Goal: Information Seeking & Learning: Find specific fact

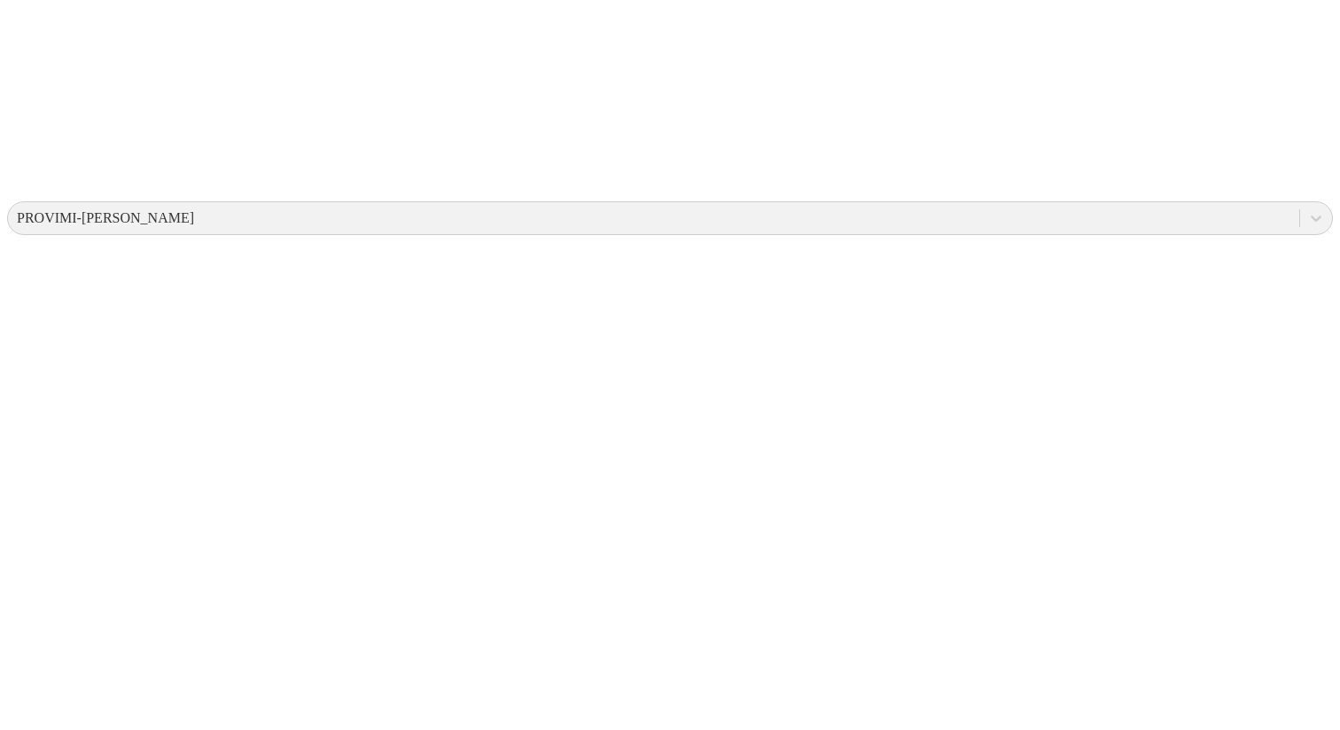
scroll to position [457, 0]
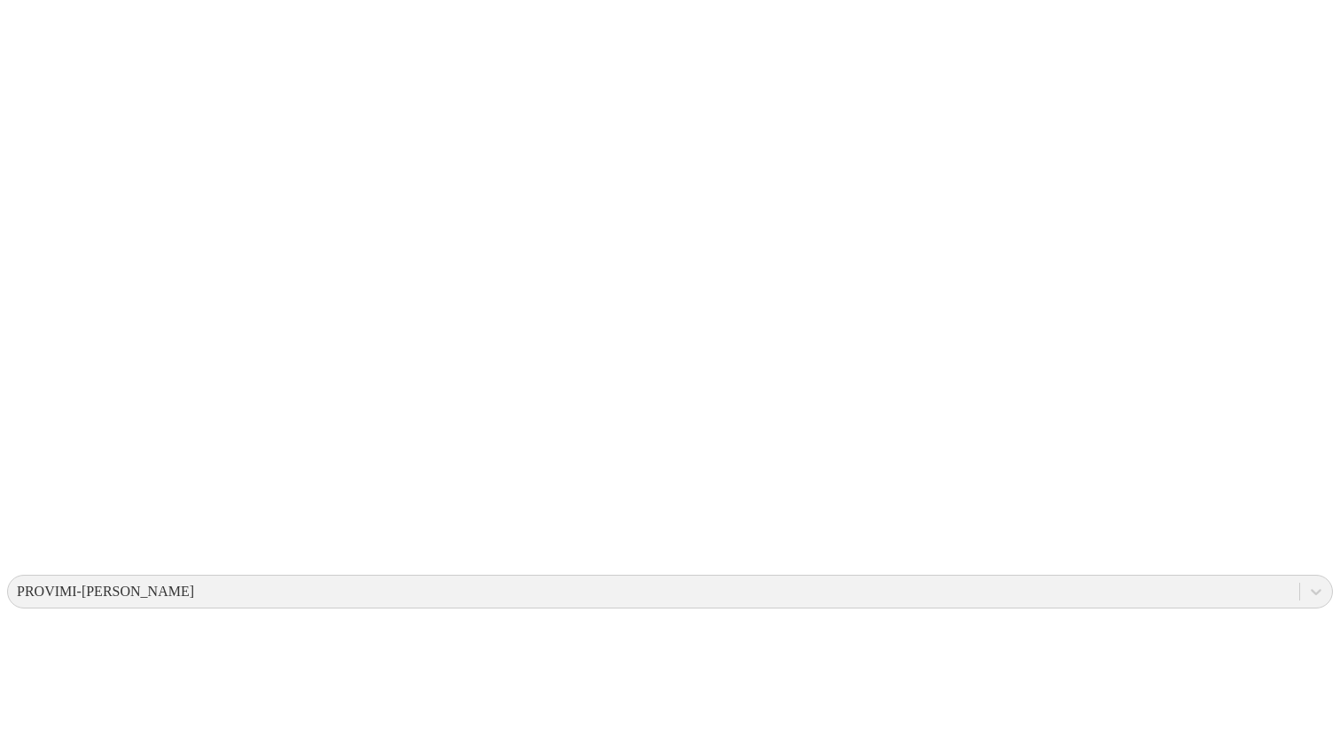
scroll to position [147, 0]
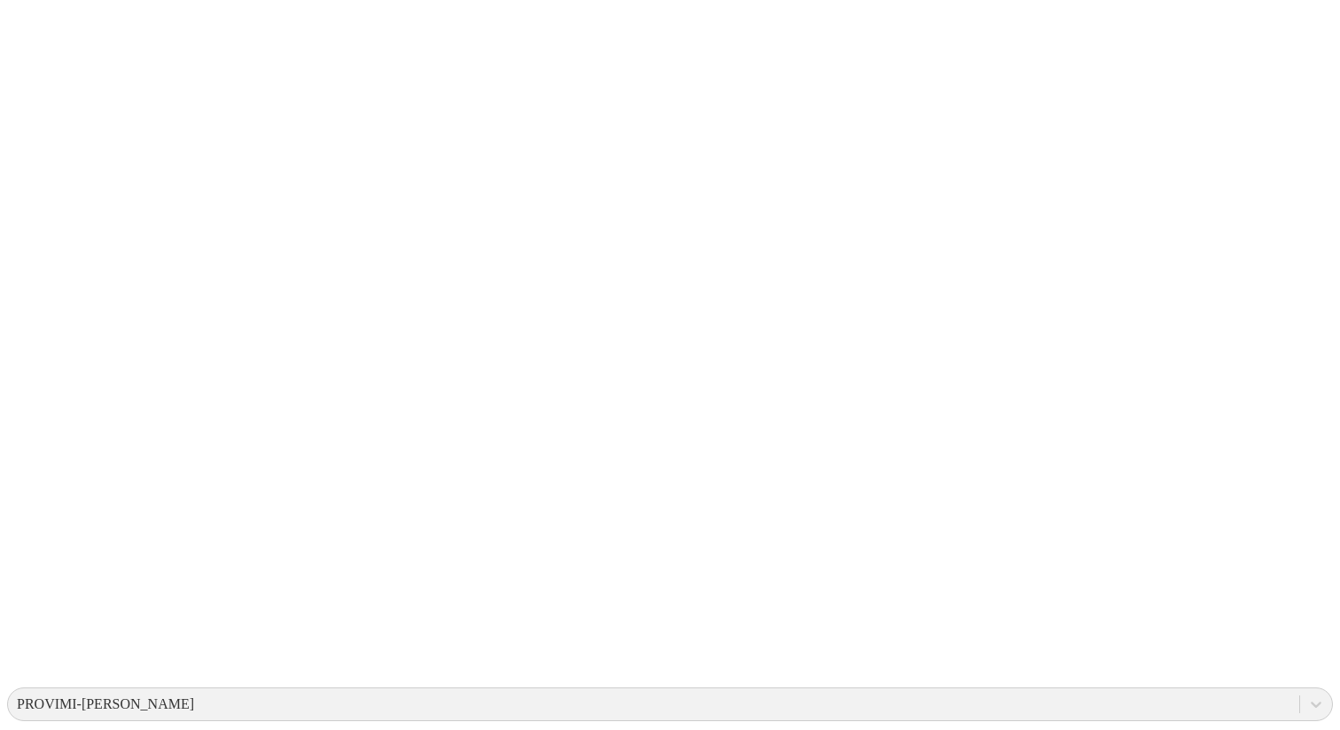
scroll to position [12, 0]
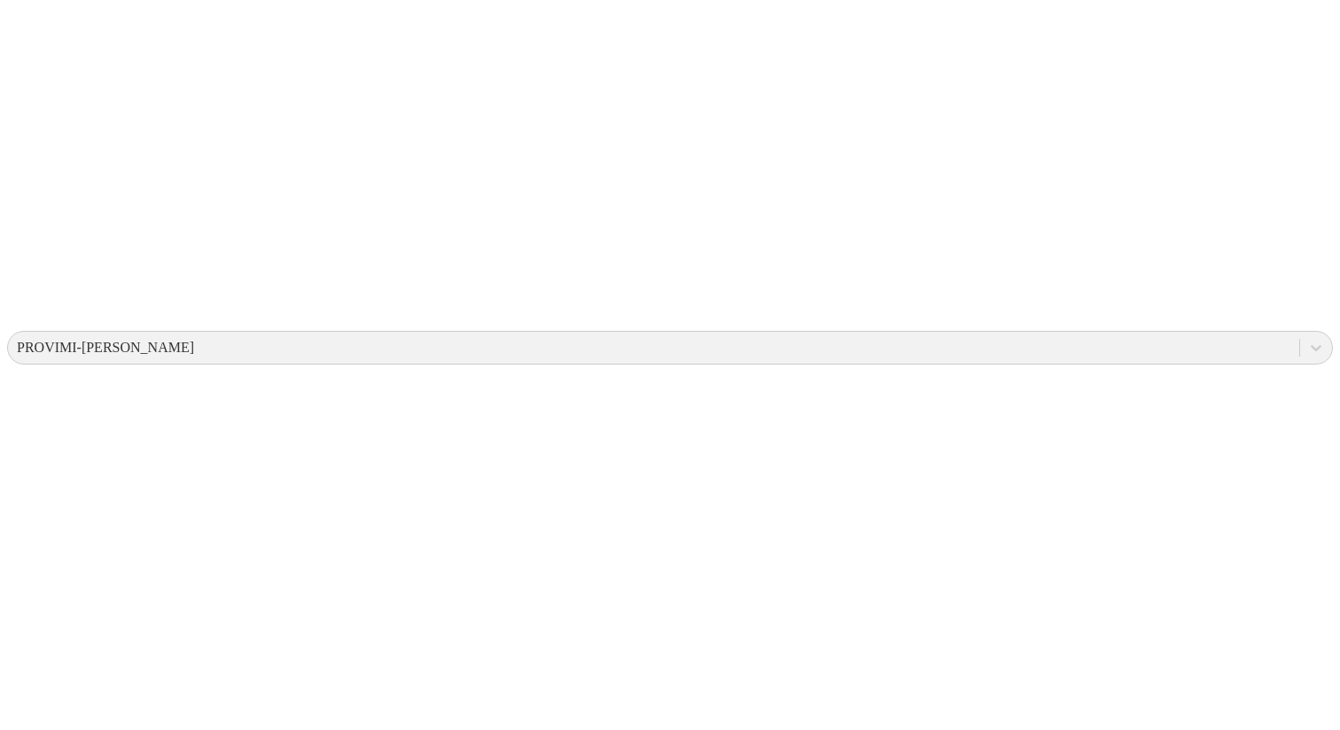
scroll to position [396, 0]
drag, startPoint x: 1269, startPoint y: 341, endPoint x: 1230, endPoint y: 344, distance: 39.1
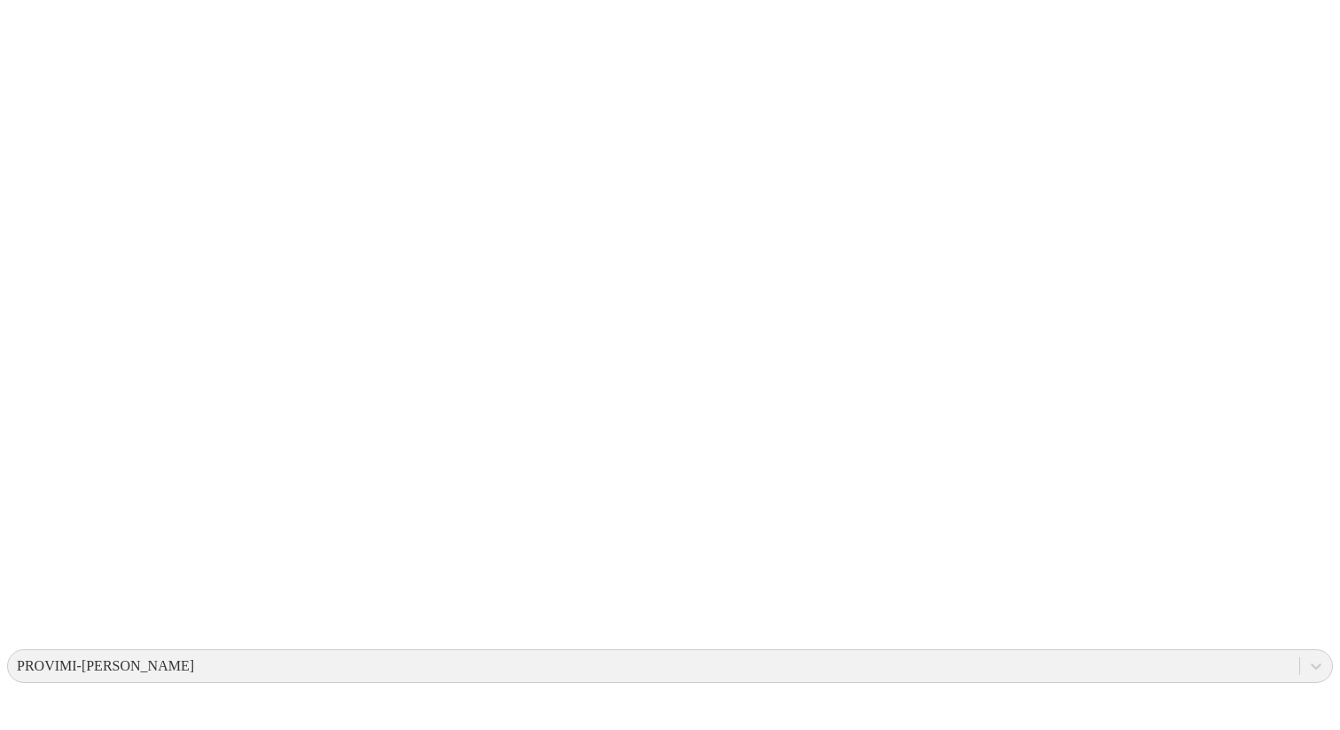
scroll to position [0, 0]
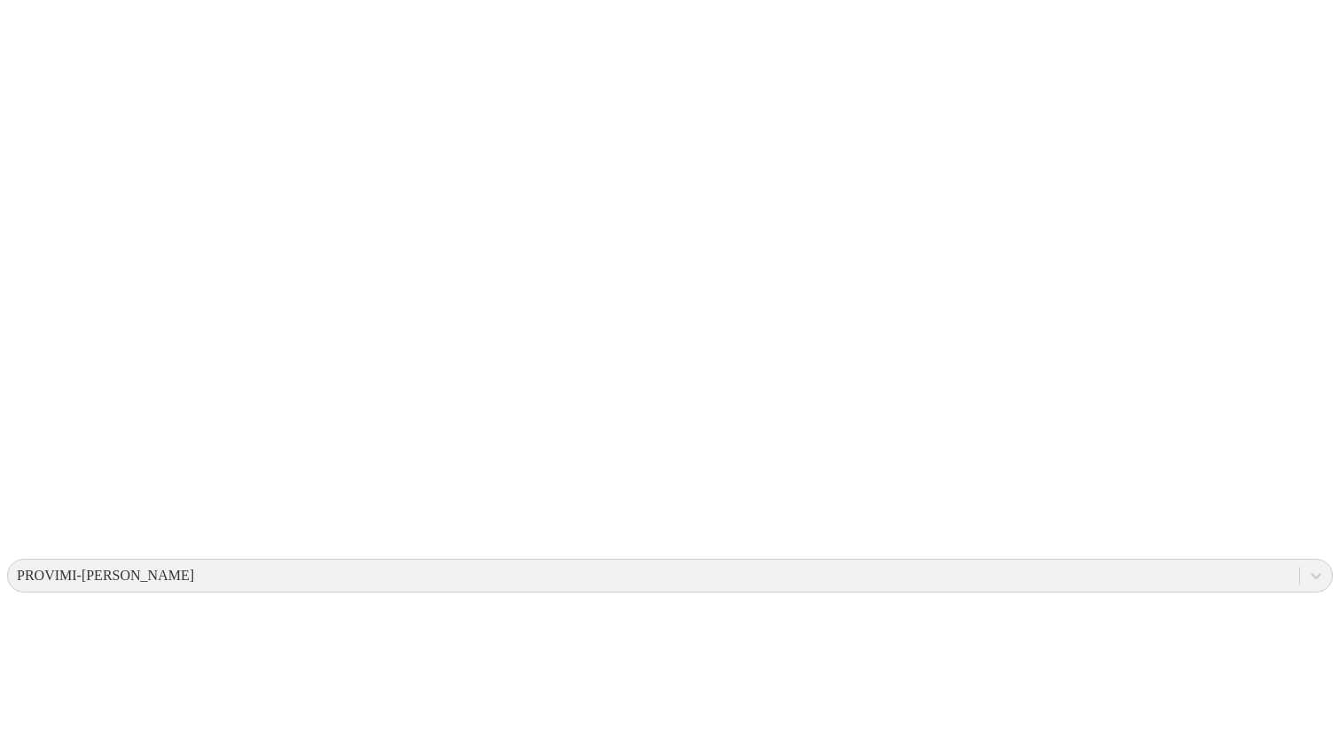
scroll to position [162, 0]
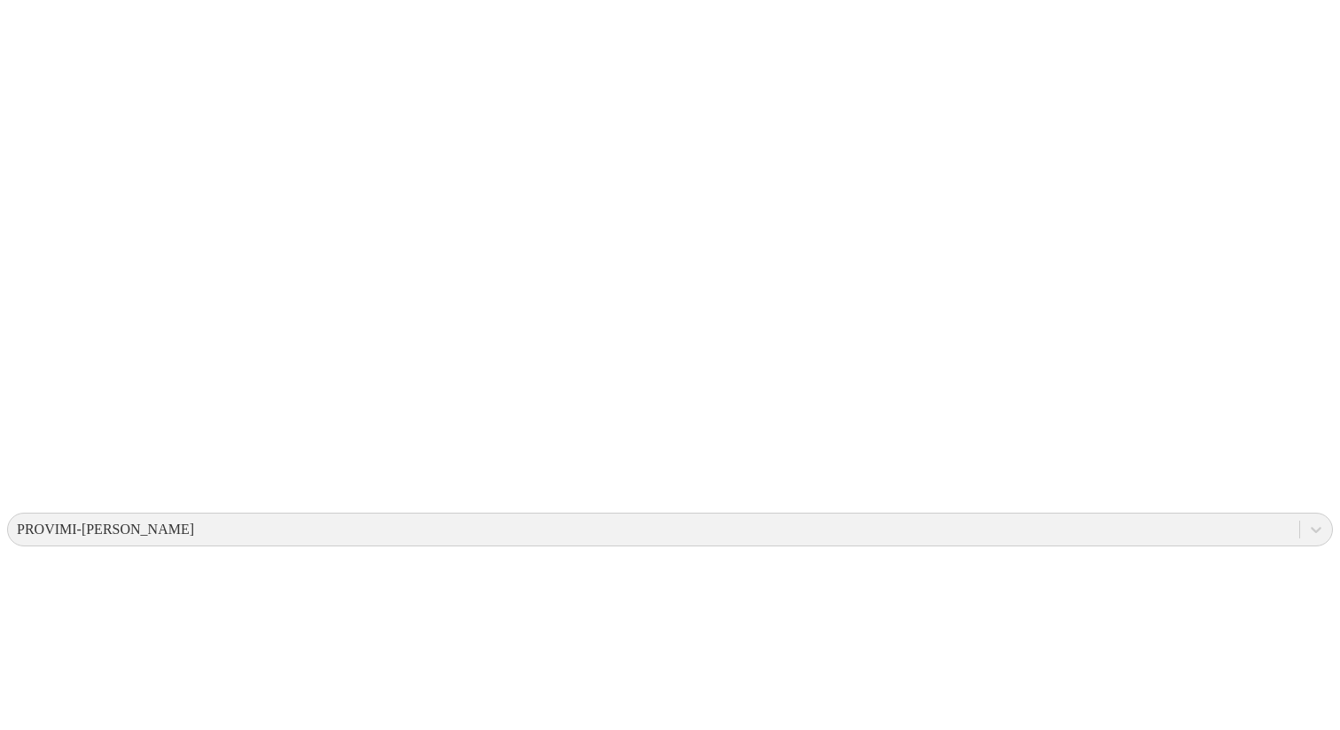
scroll to position [0, 0]
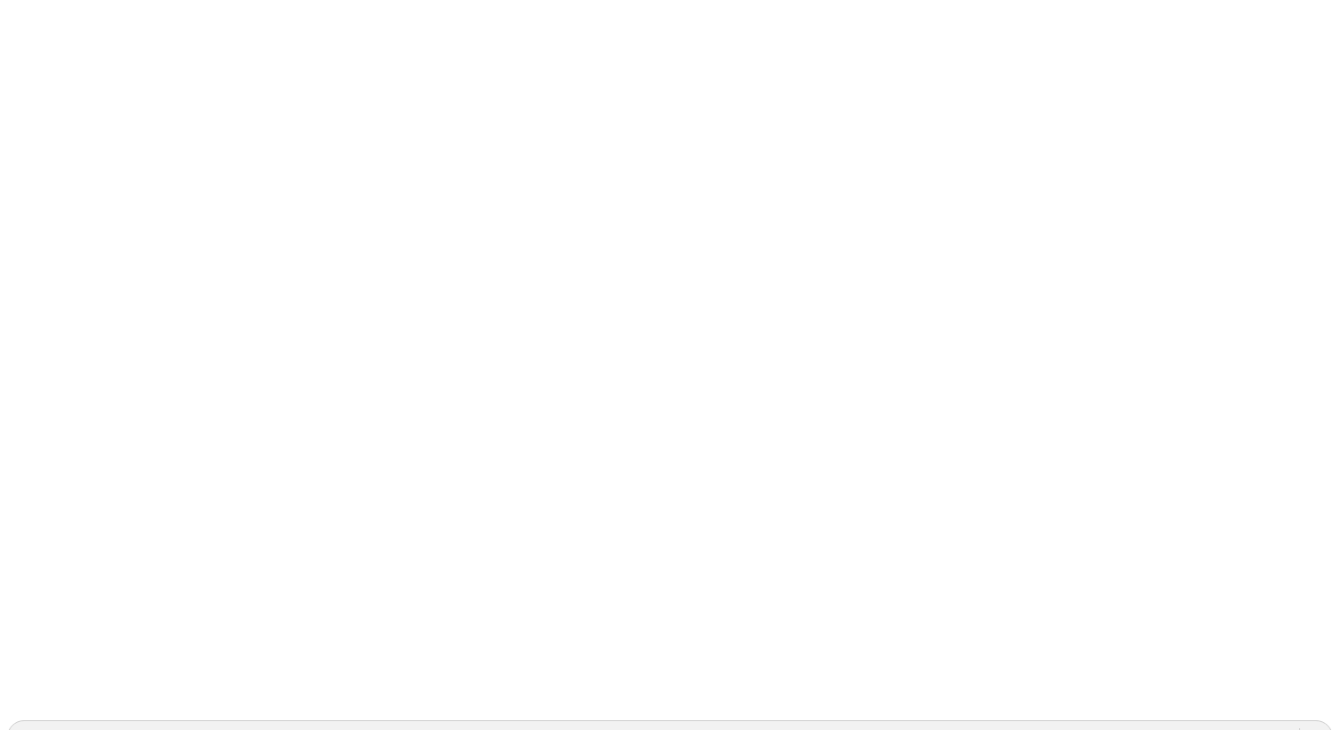
drag, startPoint x: 1296, startPoint y: 82, endPoint x: 1300, endPoint y: 74, distance: 9.9
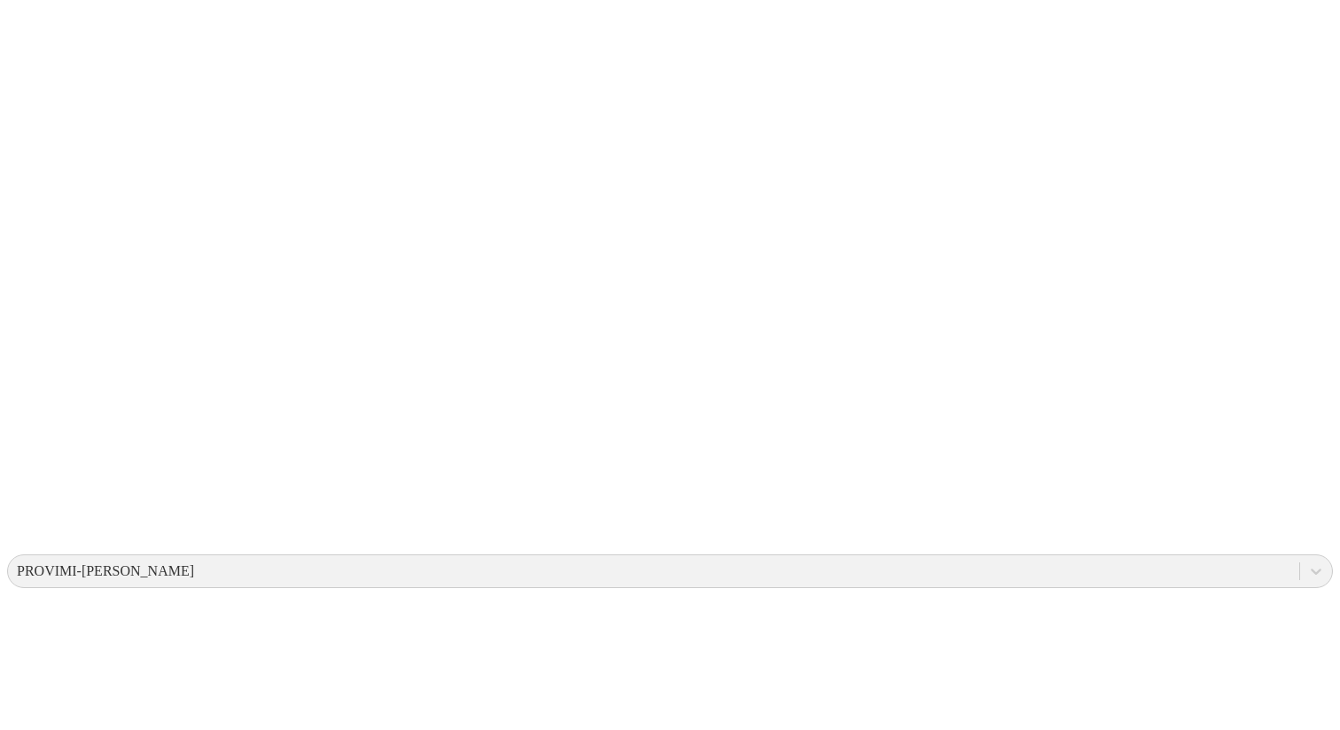
scroll to position [362, 0]
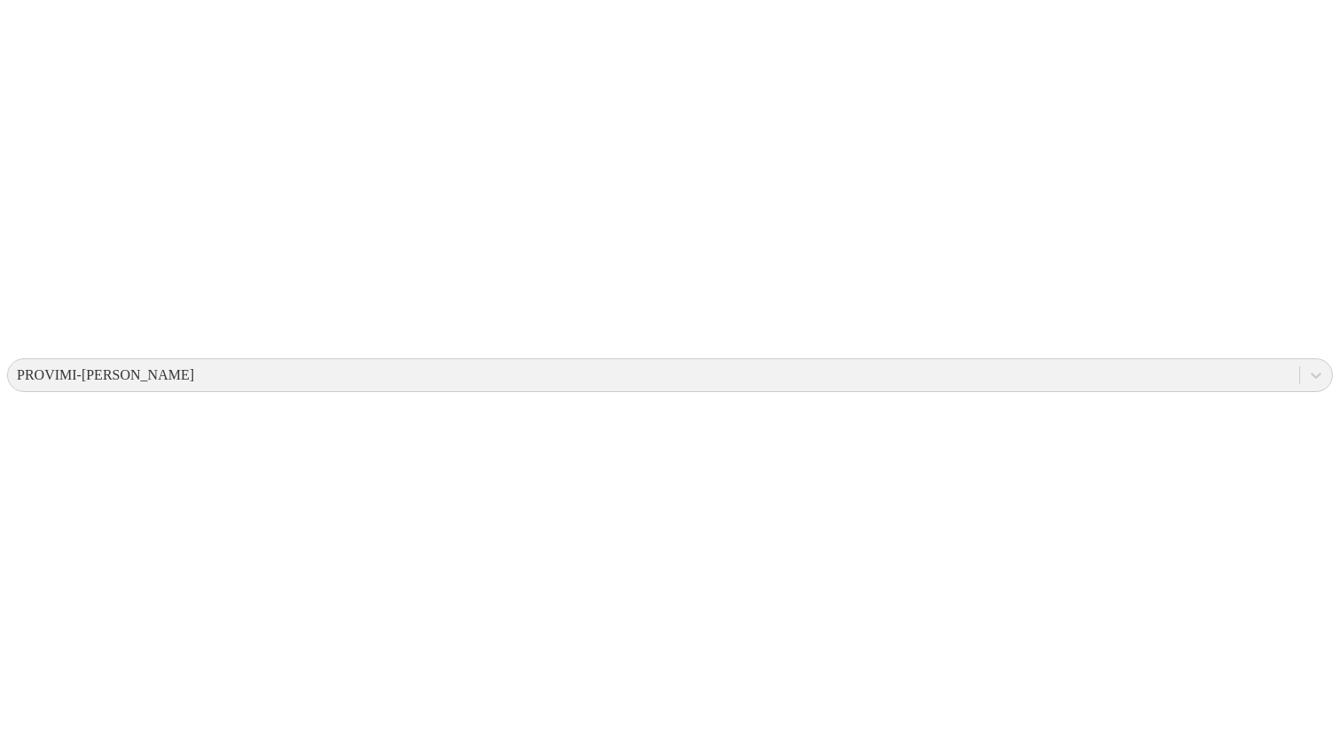
drag, startPoint x: 1273, startPoint y: 380, endPoint x: 1219, endPoint y: 379, distance: 54.1
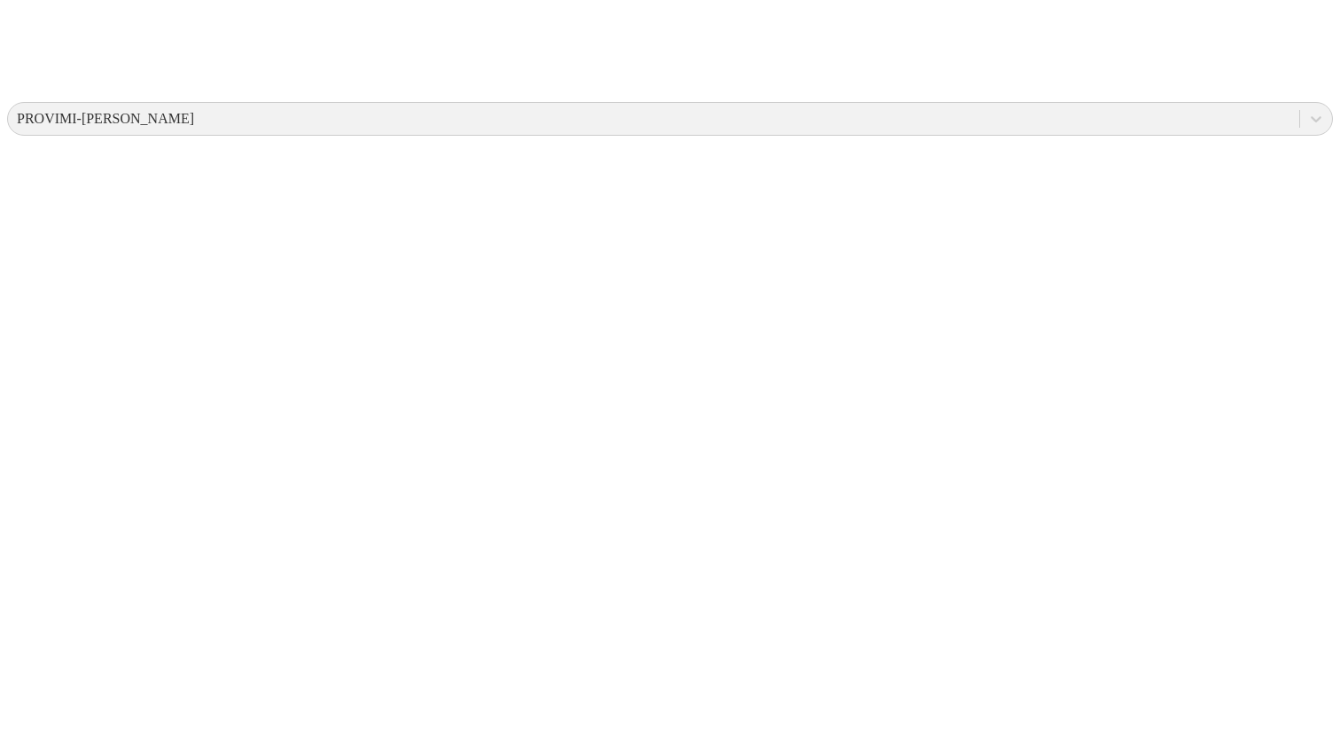
scroll to position [608, 0]
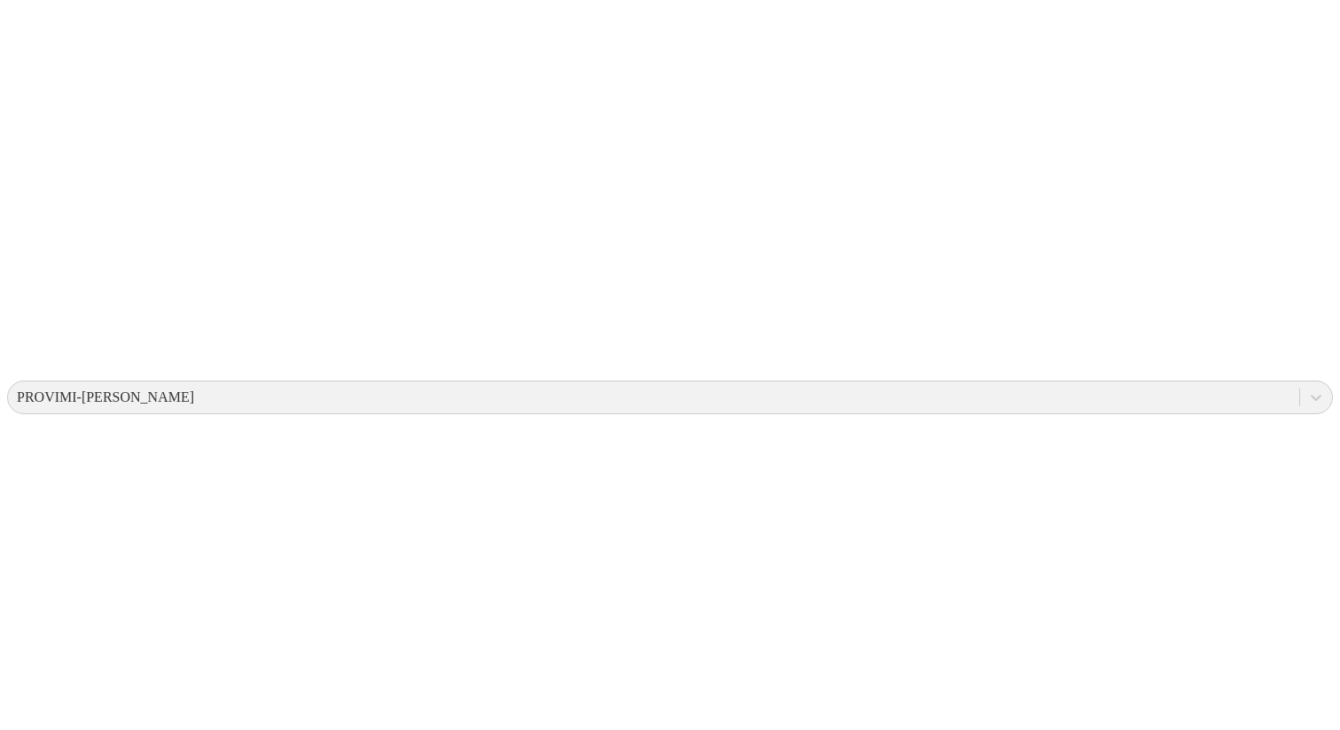
scroll to position [351, 0]
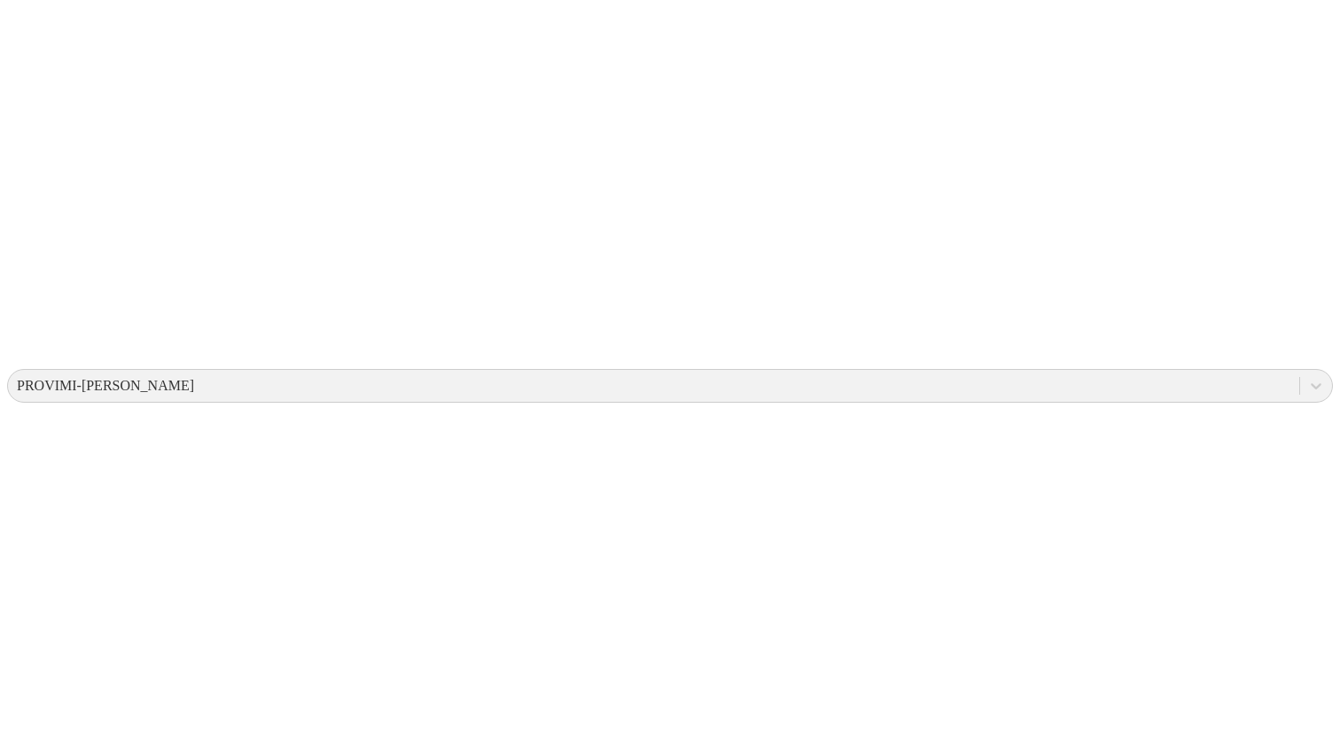
drag, startPoint x: 1234, startPoint y: 391, endPoint x: 1276, endPoint y: 391, distance: 41.7
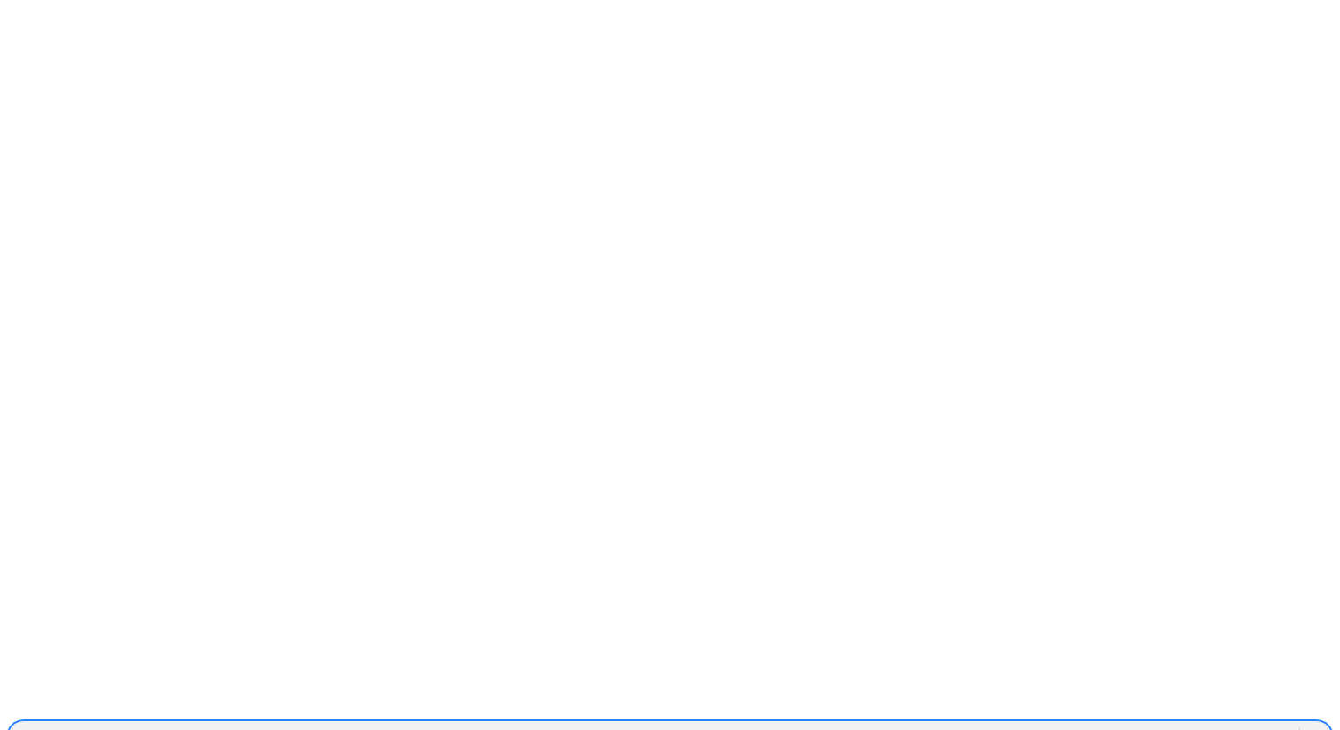
click at [1038, 723] on div "PROVIMI-[PERSON_NAME]" at bounding box center [653, 736] width 1291 height 27
paste input "GRUPOSANISIDRO"
type input "GRUPOSANISIDRO"
click at [1038, 723] on div "PROVIMI-[PERSON_NAME]" at bounding box center [653, 736] width 1291 height 27
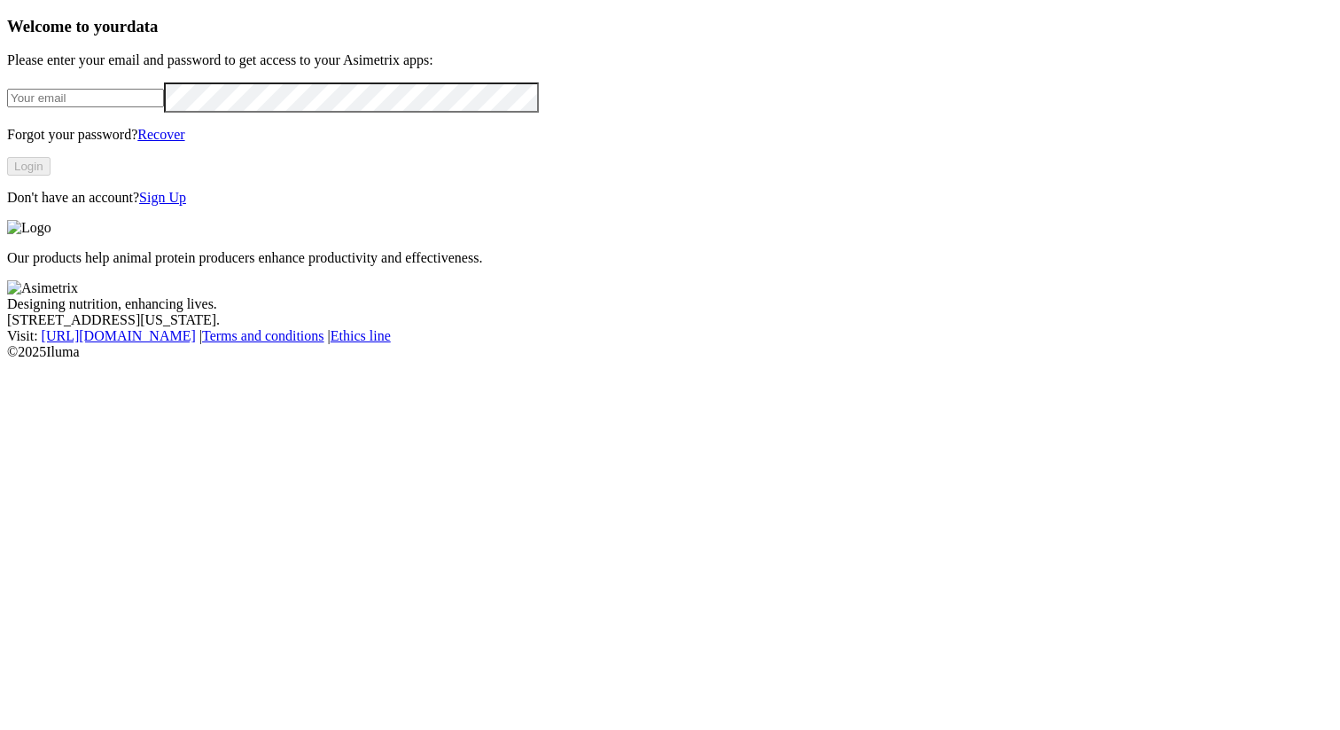
click at [164, 107] on input "email" at bounding box center [85, 98] width 157 height 19
click at [7, 360] on com-1password-button at bounding box center [7, 360] width 0 height 0
type input "alexander.alzate.quintero@asimetrix.co"
click at [51, 176] on button "Login" at bounding box center [28, 166] width 43 height 19
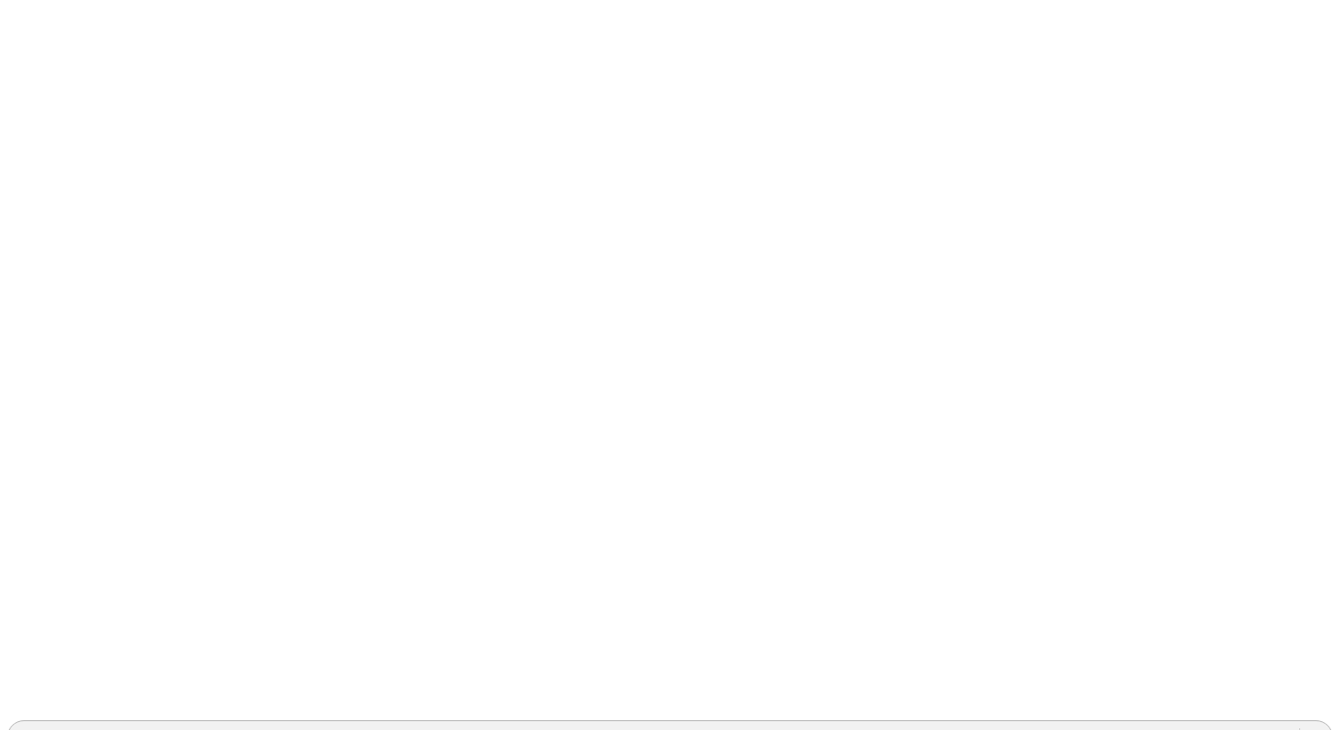
click at [1044, 723] on div "PROVIMI-[PERSON_NAME]" at bounding box center [653, 736] width 1291 height 27
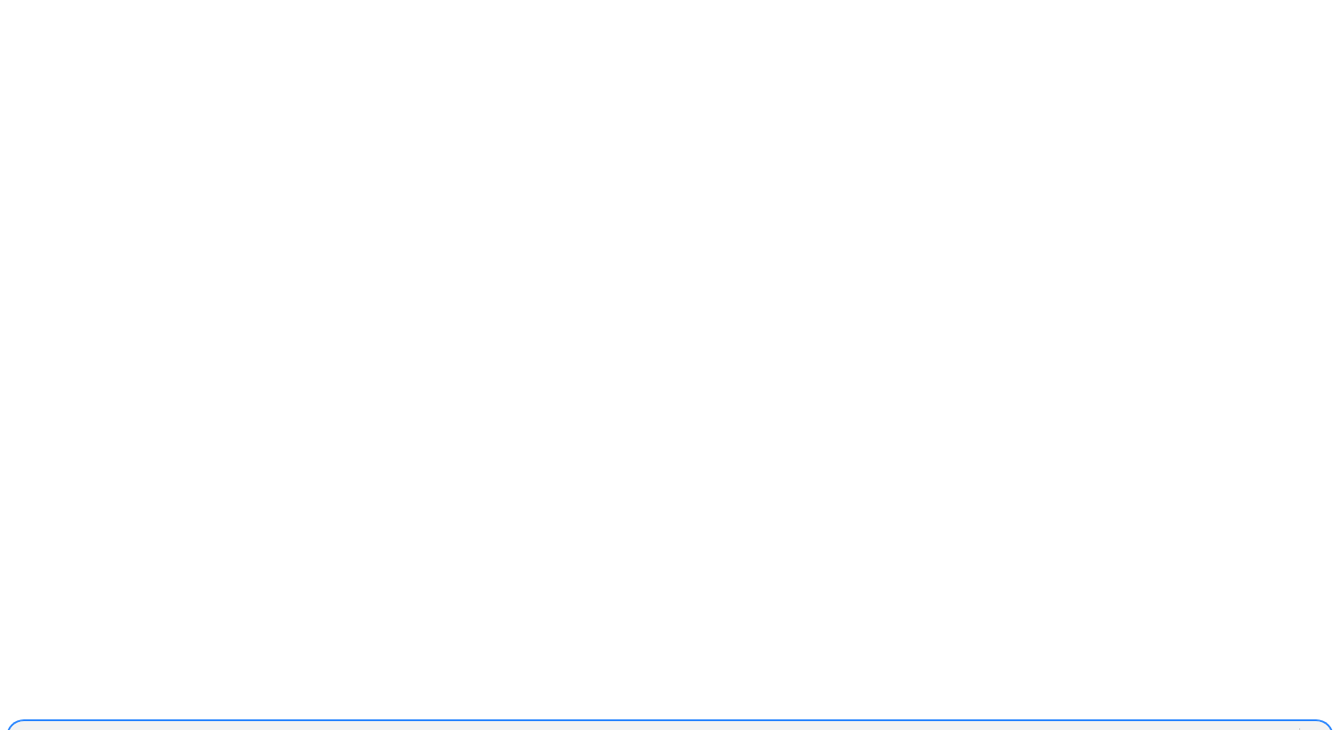
paste input "GRUPOSANISIDRO"
type input "GRUPOSANISIDRO"
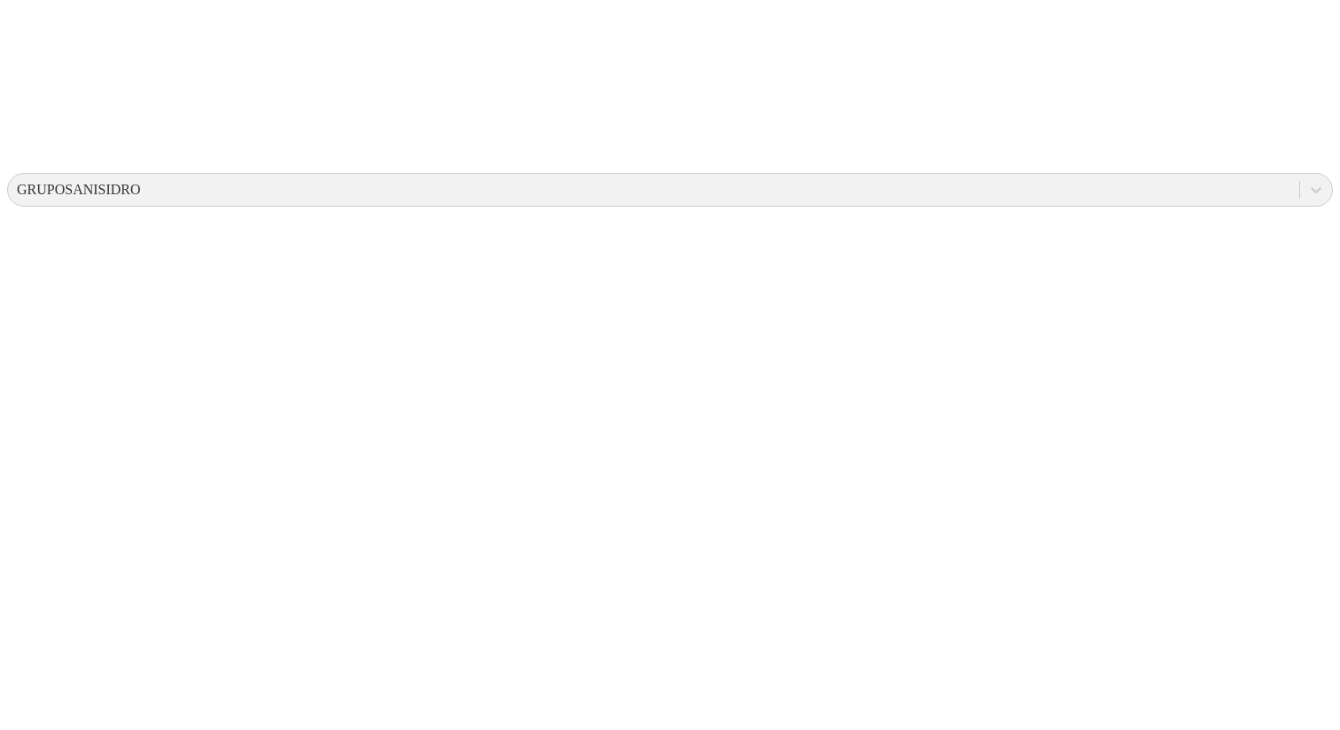
scroll to position [599, 0]
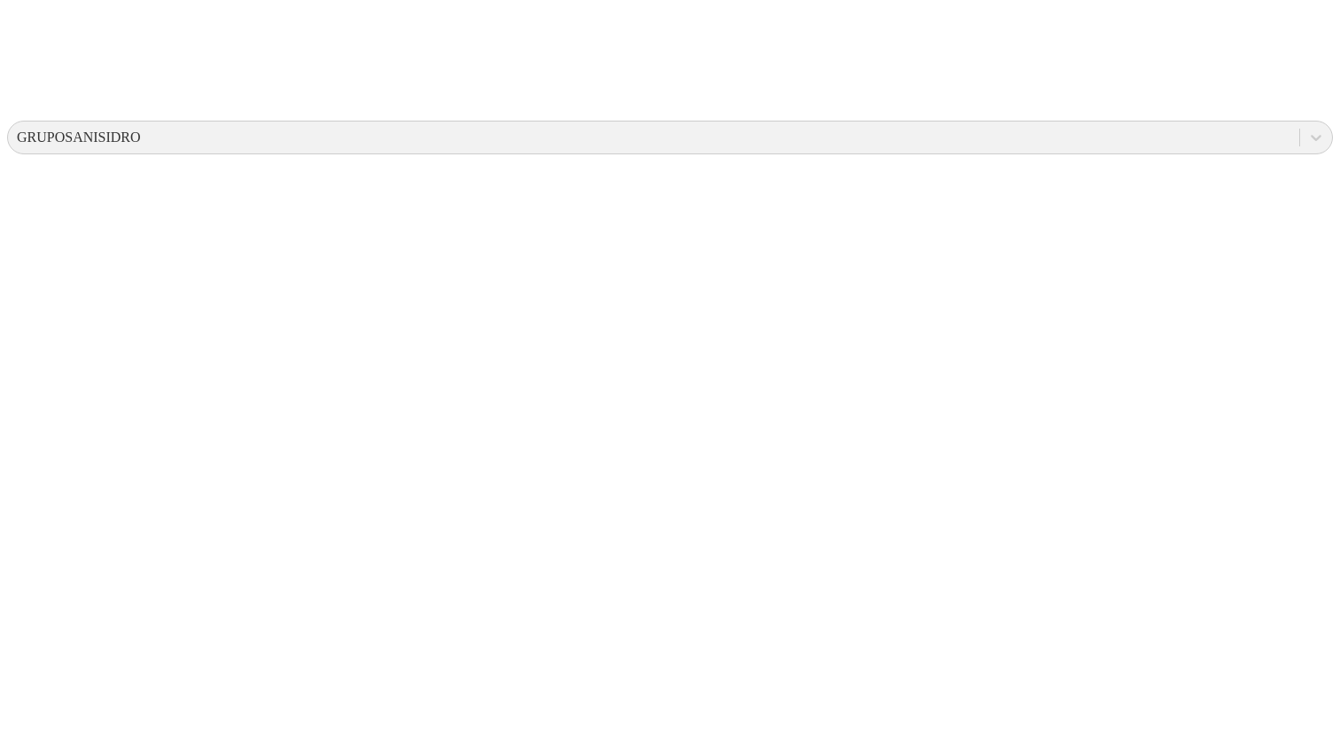
drag, startPoint x: 721, startPoint y: 139, endPoint x: 678, endPoint y: 141, distance: 42.6
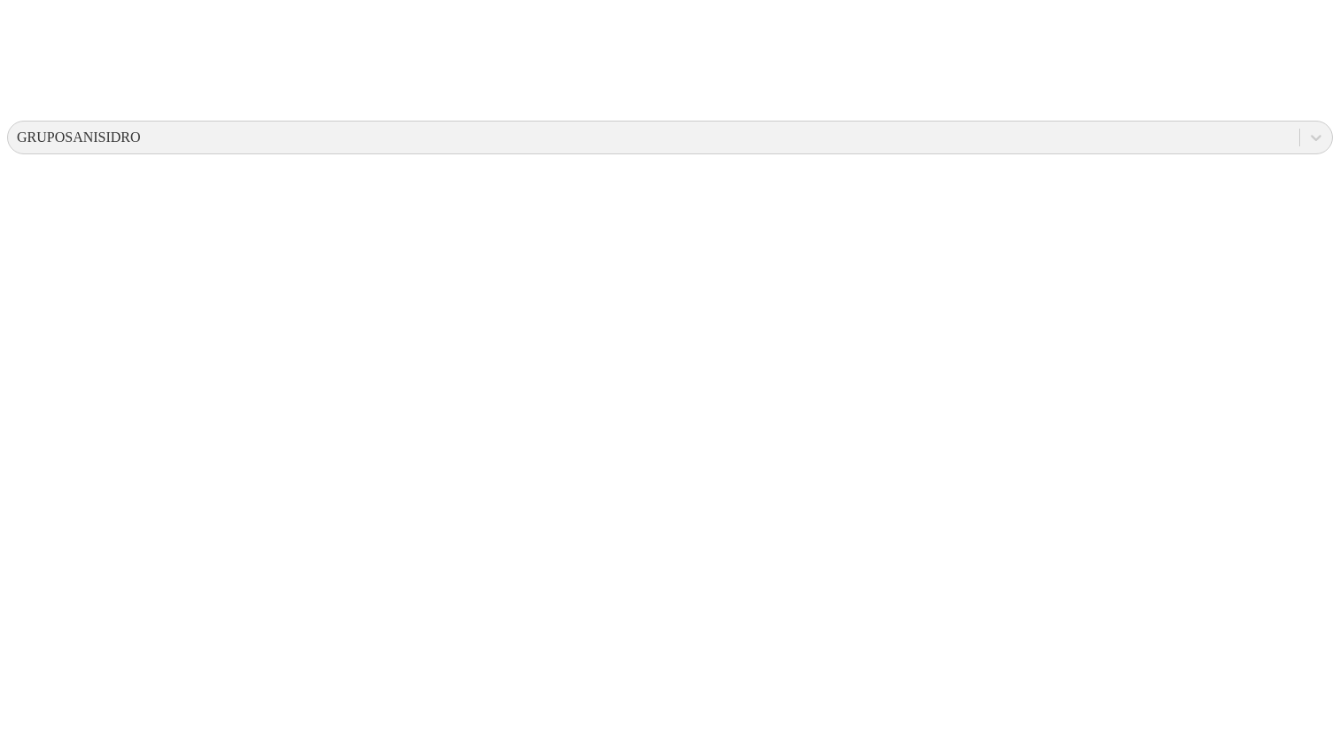
copy td "18-25"
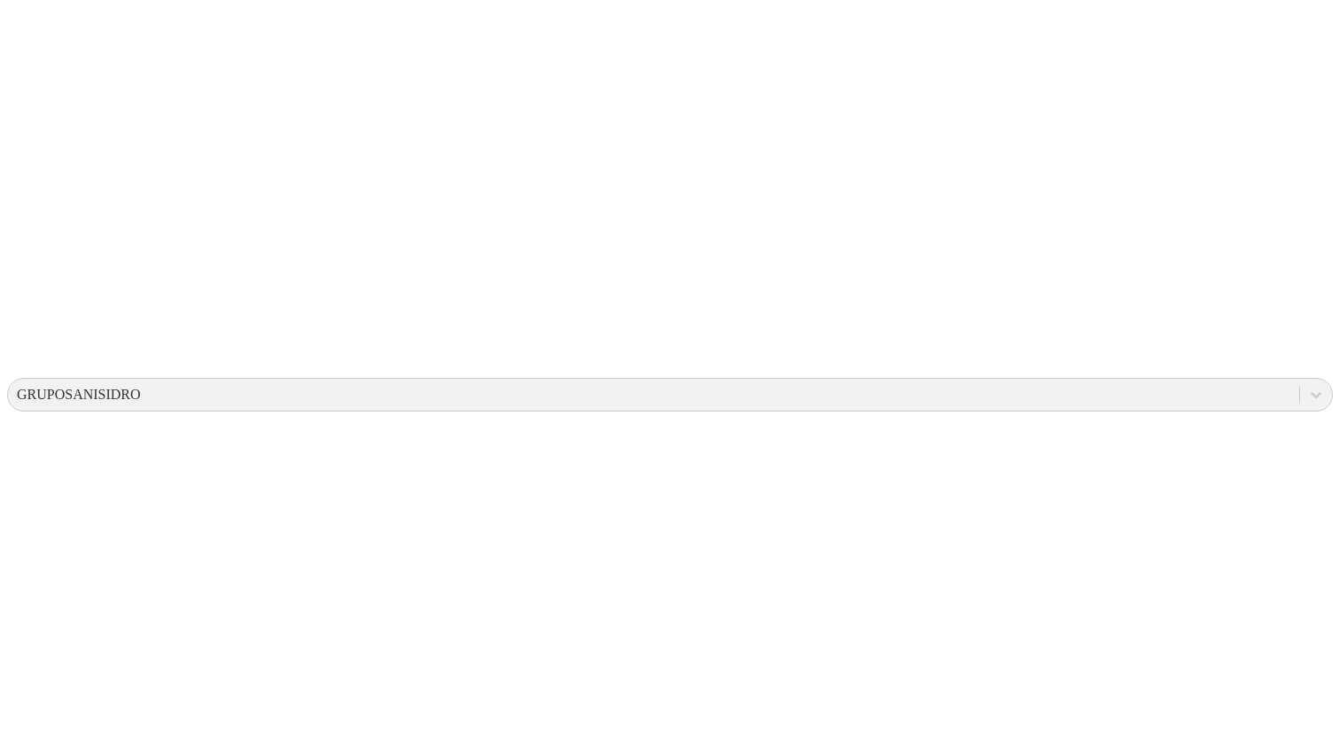
scroll to position [599, 0]
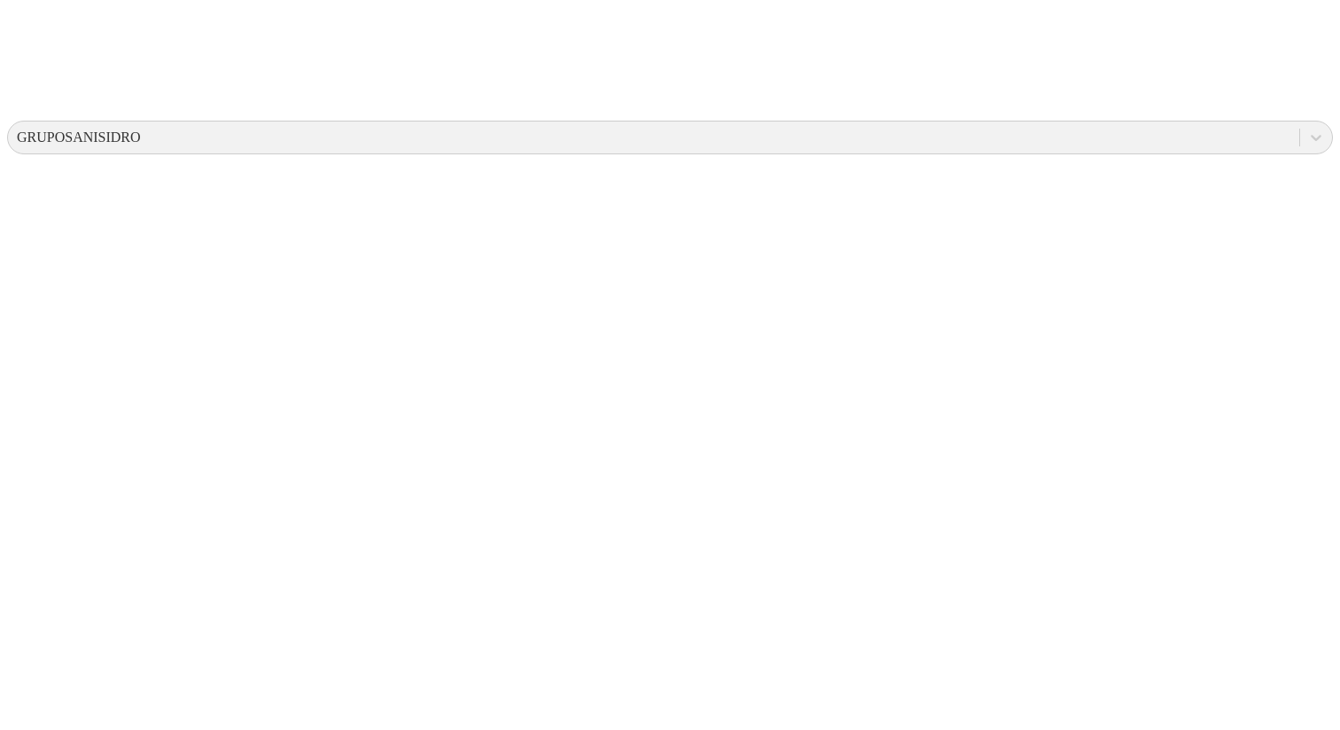
drag, startPoint x: 726, startPoint y: 265, endPoint x: 674, endPoint y: 268, distance: 52.4
copy td "19-25"
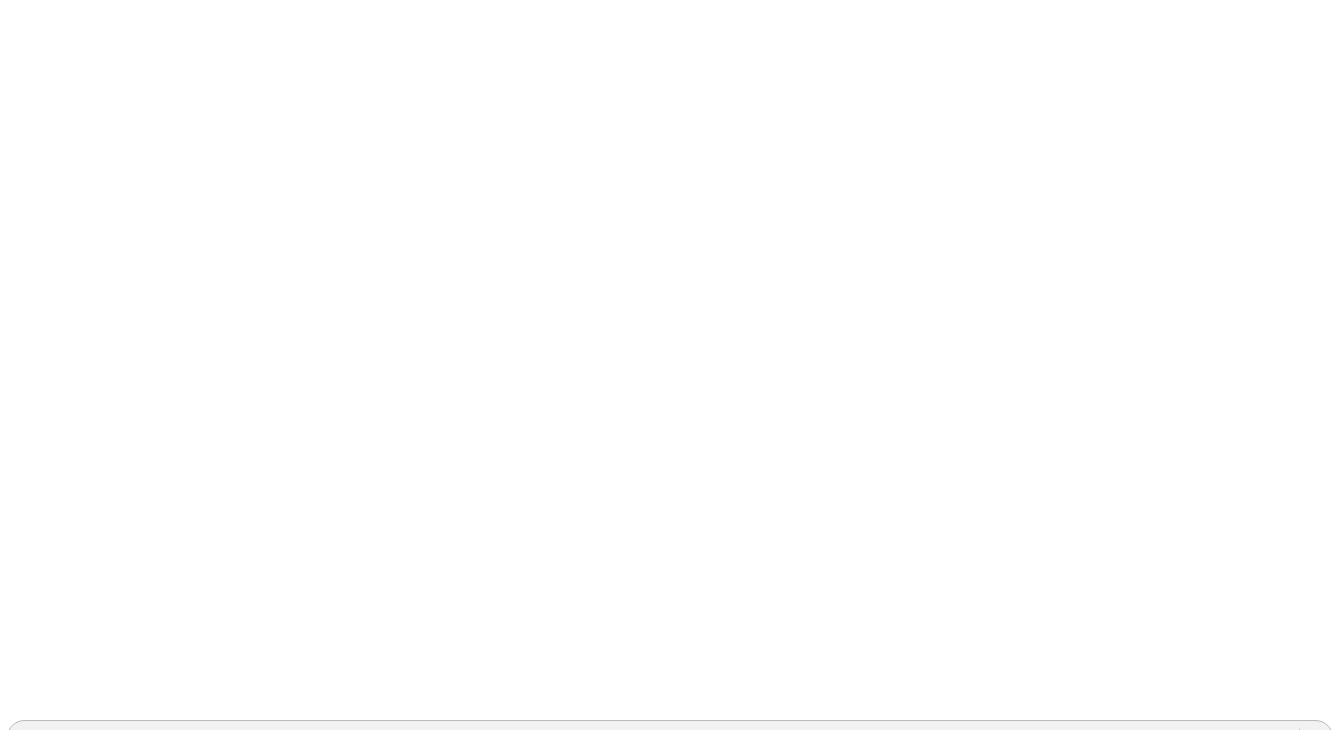
click at [1103, 723] on div "GRUPOSANISIDRO" at bounding box center [653, 736] width 1291 height 27
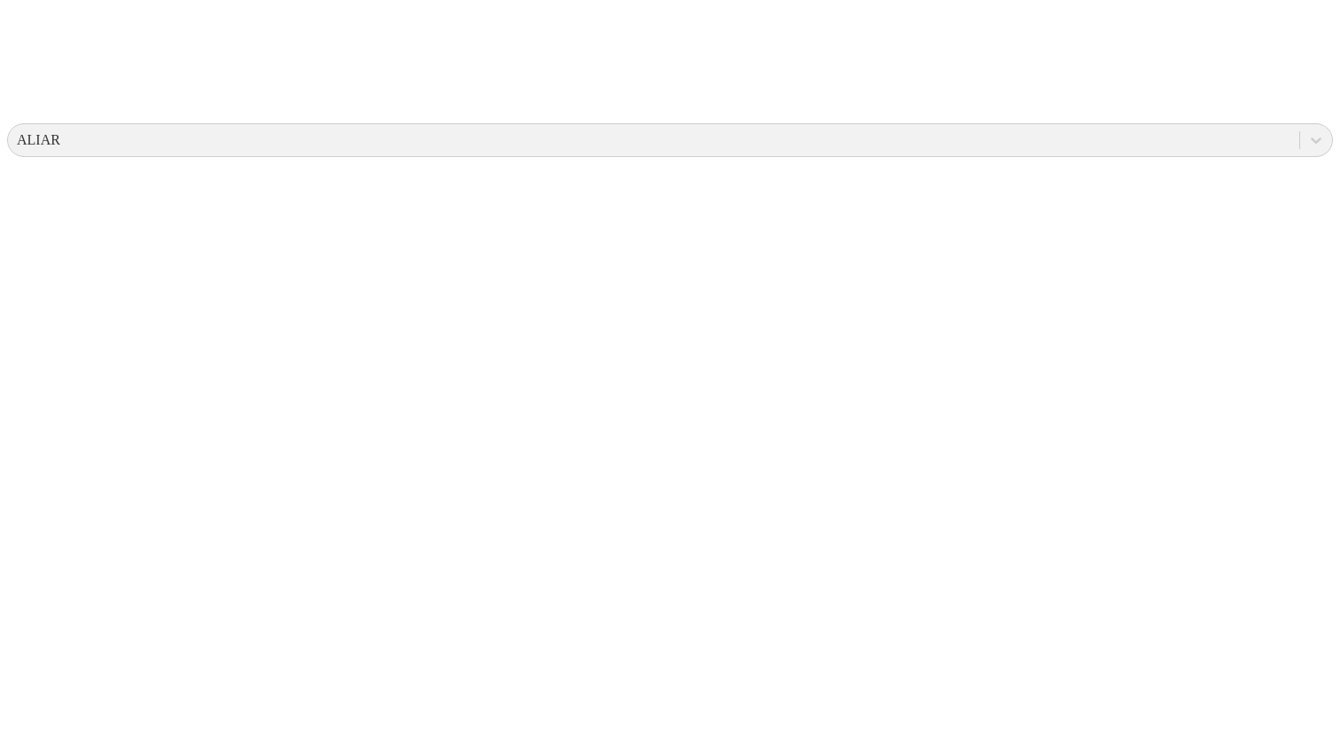
scroll to position [597, 0]
drag, startPoint x: 191, startPoint y: 199, endPoint x: 97, endPoint y: 198, distance: 94.8
copy td "Machijure 10"
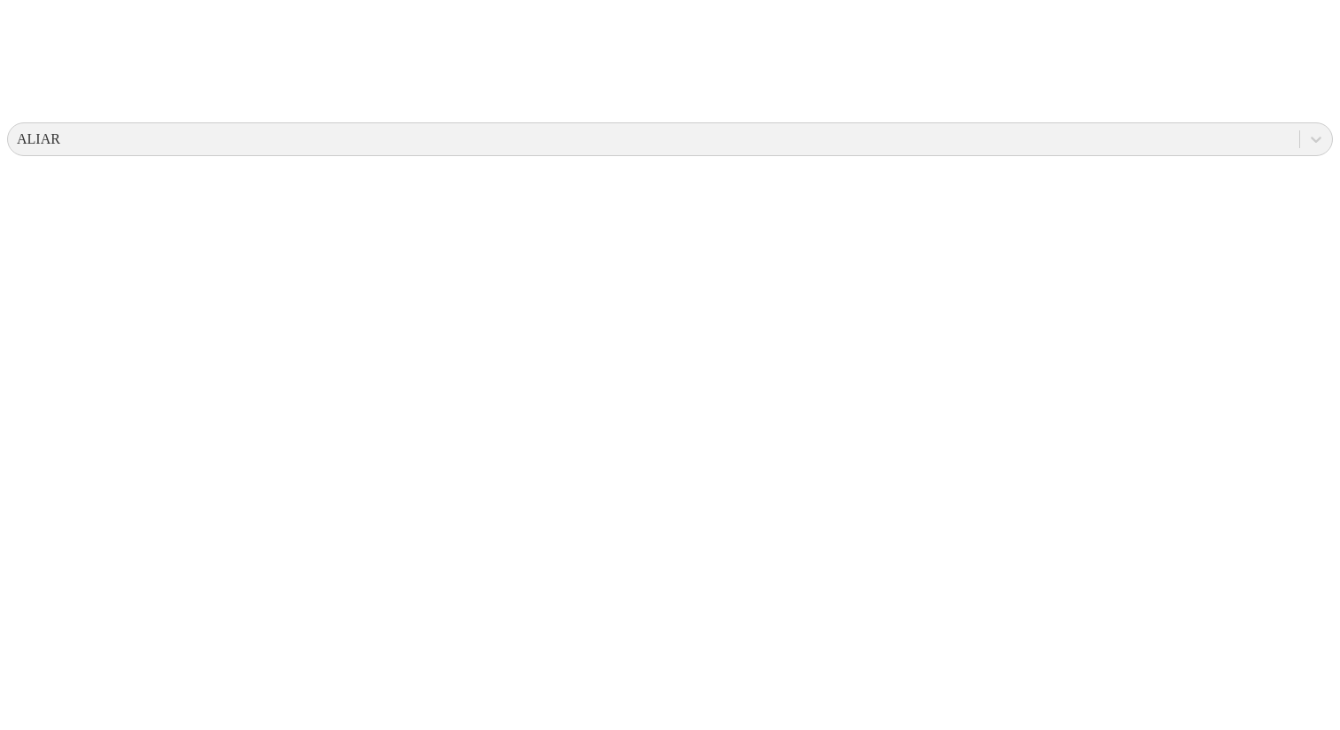
drag, startPoint x: 289, startPoint y: 200, endPoint x: 258, endPoint y: 200, distance: 31.0
copy td "918"
